Goal: Transaction & Acquisition: Book appointment/travel/reservation

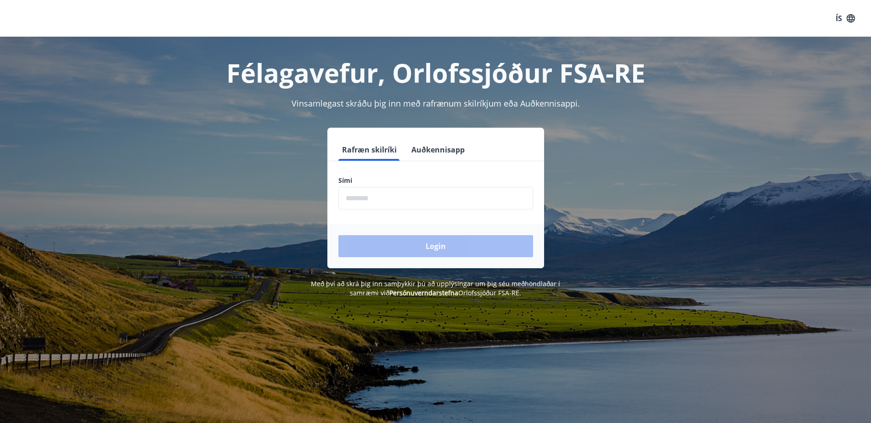
click at [406, 206] on input "phone" at bounding box center [435, 198] width 195 height 22
type input "********"
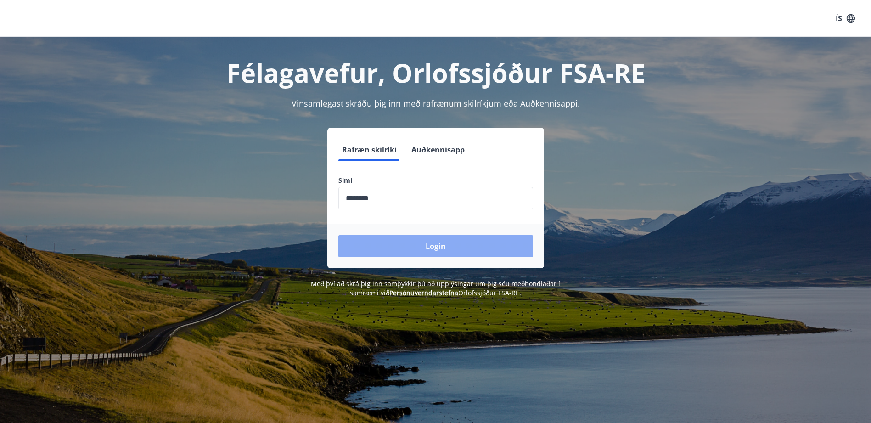
click at [411, 242] on button "Login" at bounding box center [435, 246] width 195 height 22
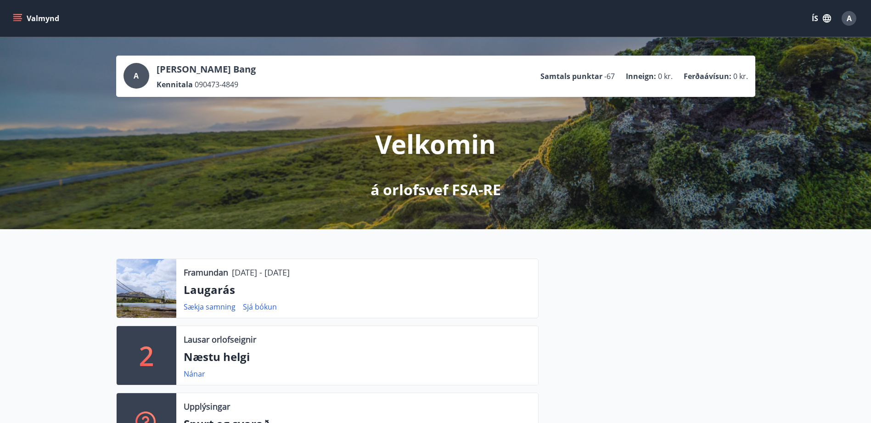
click at [18, 20] on icon "menu" at bounding box center [17, 18] width 9 height 9
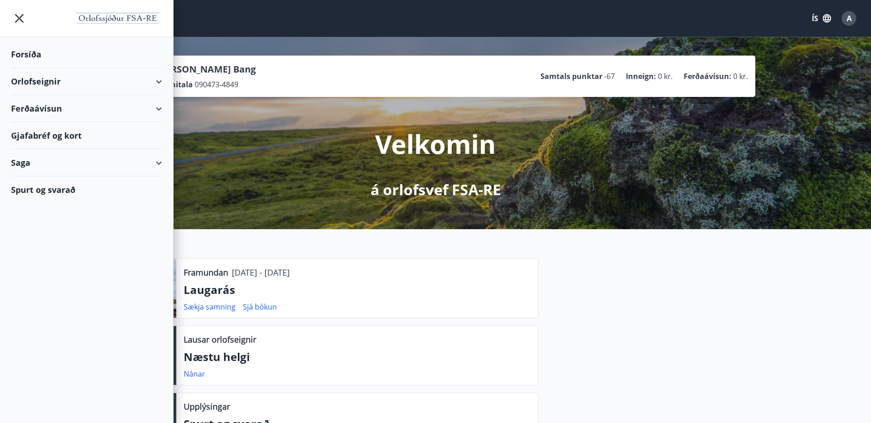
click at [37, 81] on div "Orlofseignir" at bounding box center [86, 81] width 151 height 27
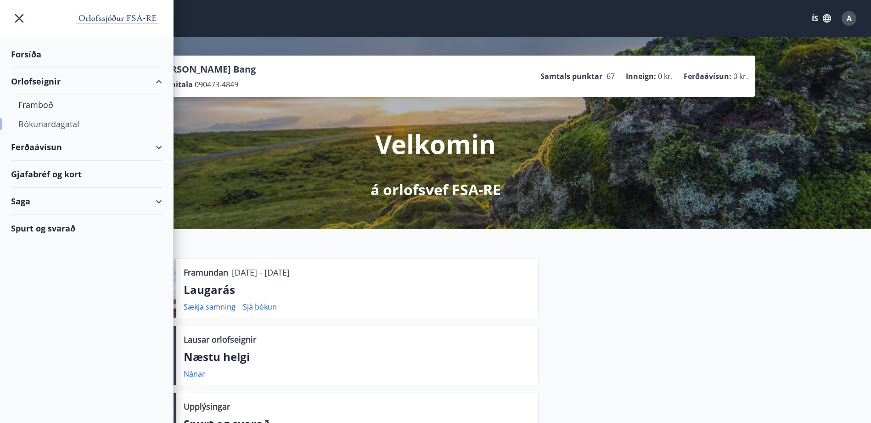
click at [45, 125] on div "Bókunardagatal" at bounding box center [86, 123] width 136 height 19
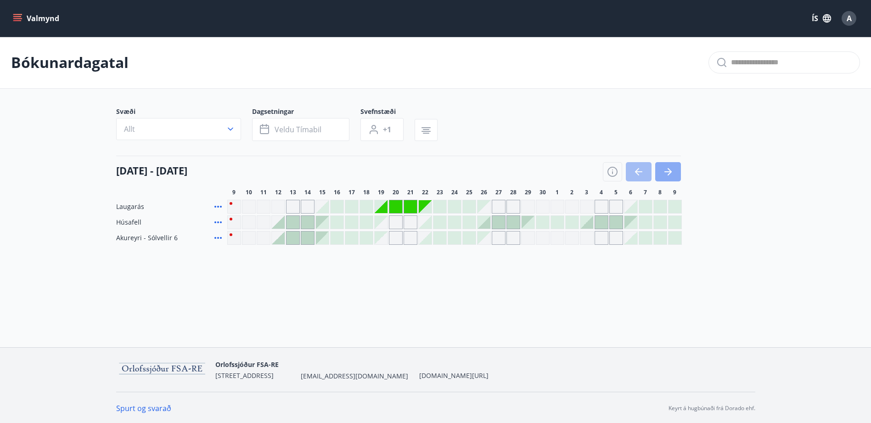
click at [670, 172] on icon "button" at bounding box center [667, 171] width 7 height 1
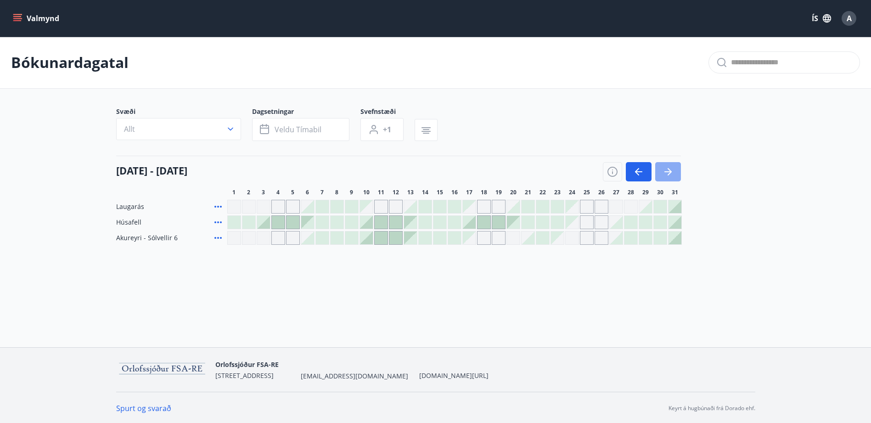
click at [667, 174] on icon "button" at bounding box center [668, 171] width 11 height 11
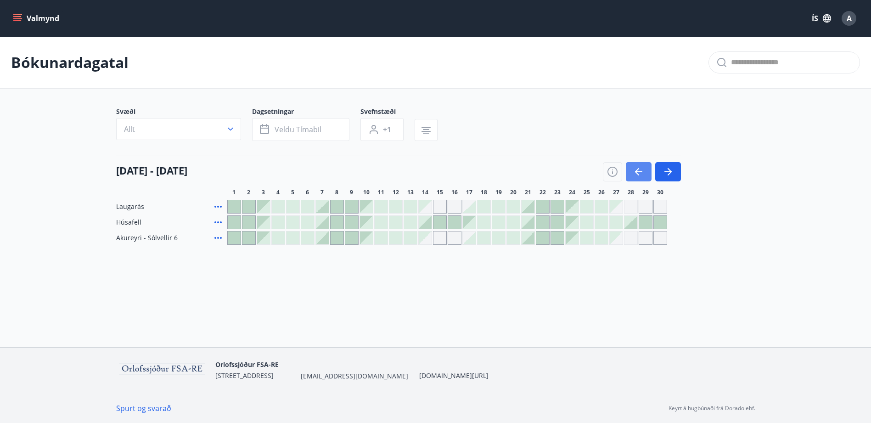
click at [645, 173] on button "button" at bounding box center [639, 171] width 26 height 19
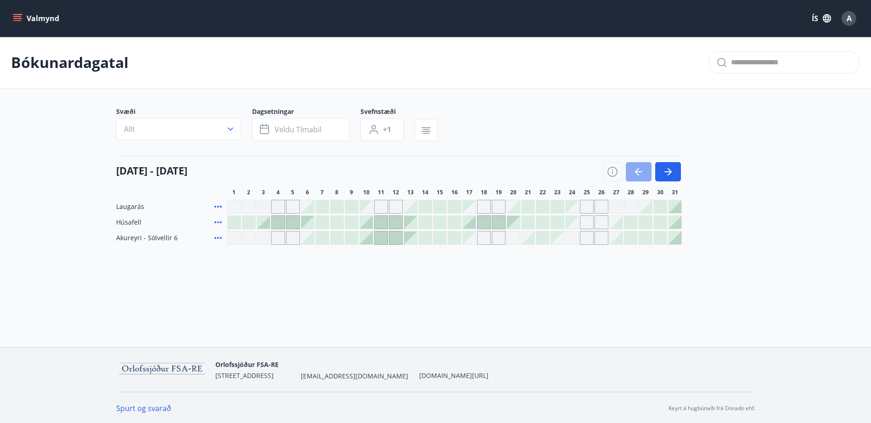
click at [643, 171] on icon "button" at bounding box center [638, 171] width 11 height 11
